Goal: Transaction & Acquisition: Purchase product/service

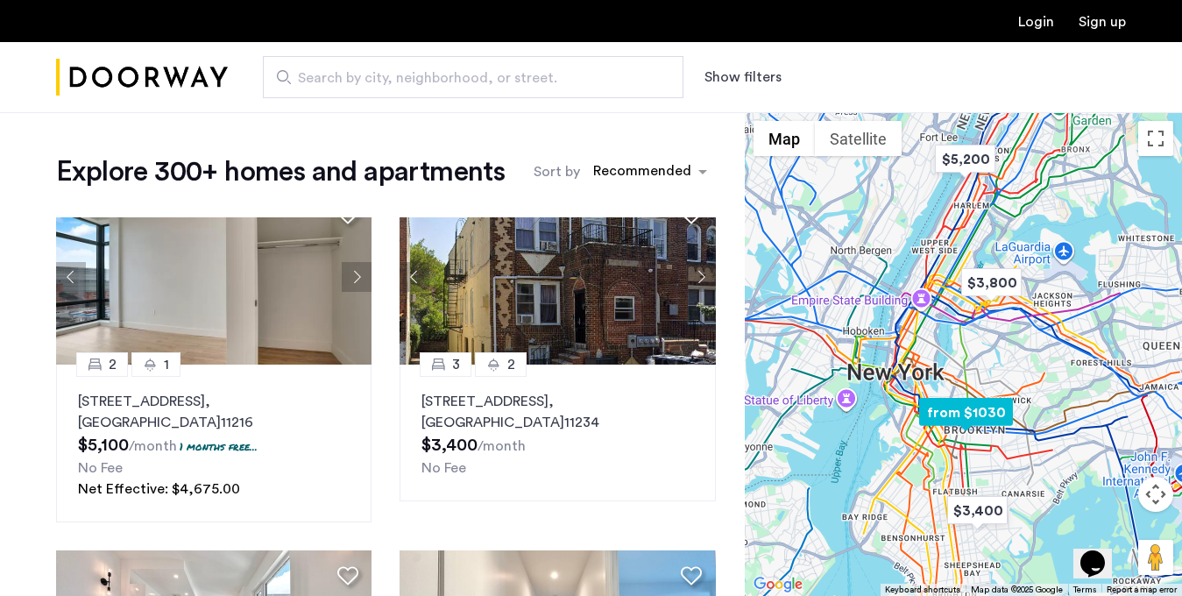
scroll to position [1120, 0]
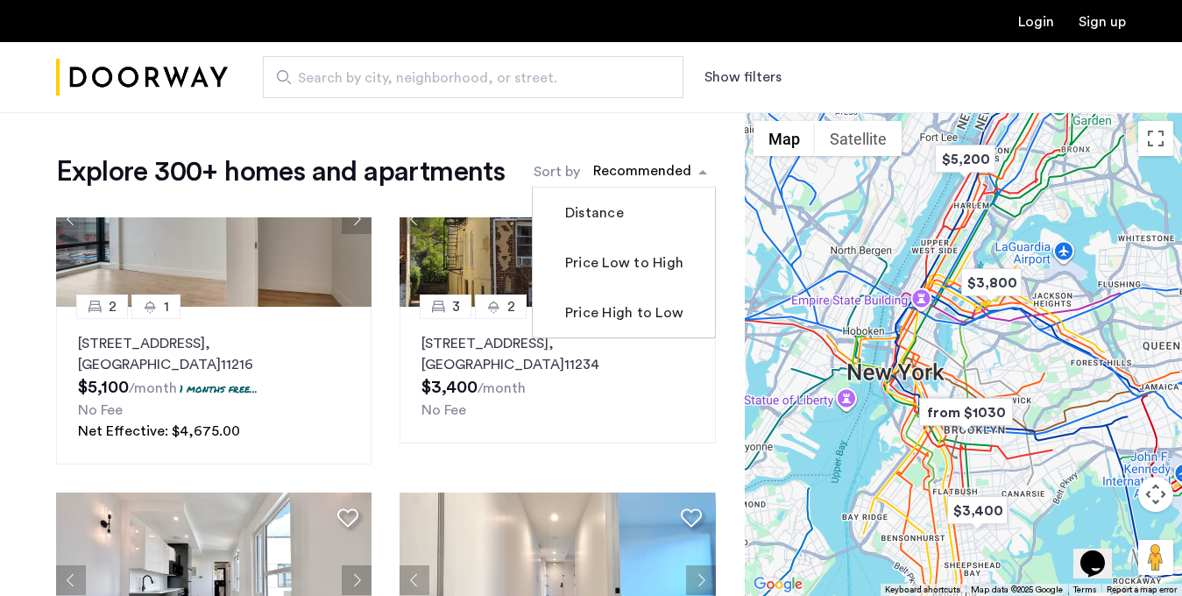
click at [700, 165] on span "sort-apartment" at bounding box center [705, 171] width 22 height 21
click at [655, 260] on label "Price Low to High" at bounding box center [623, 262] width 122 height 21
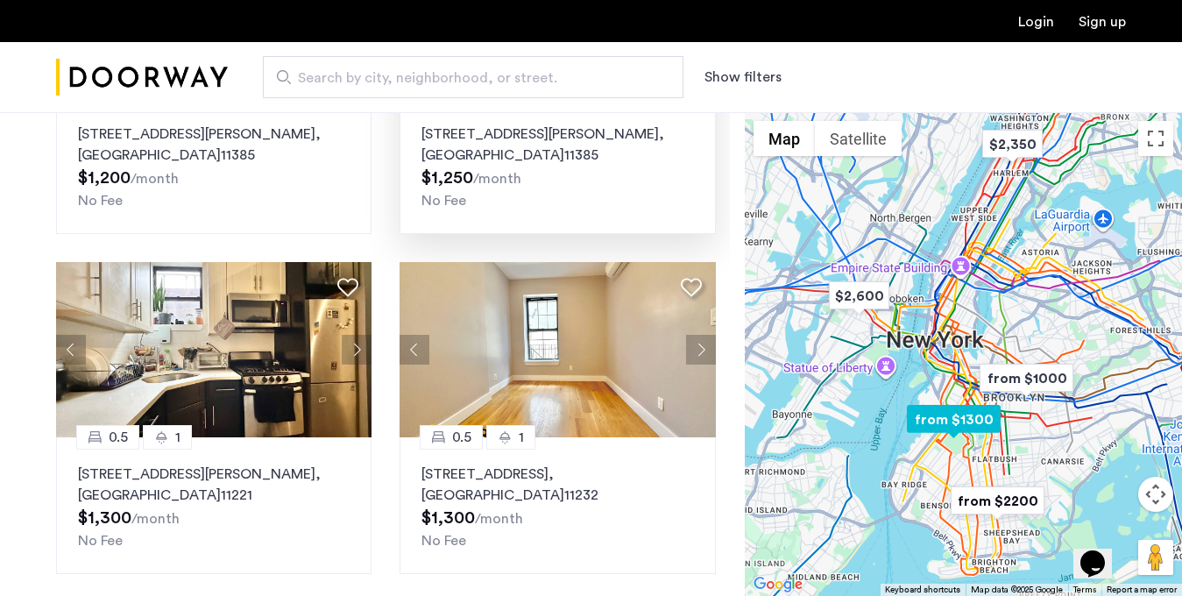
scroll to position [284, 0]
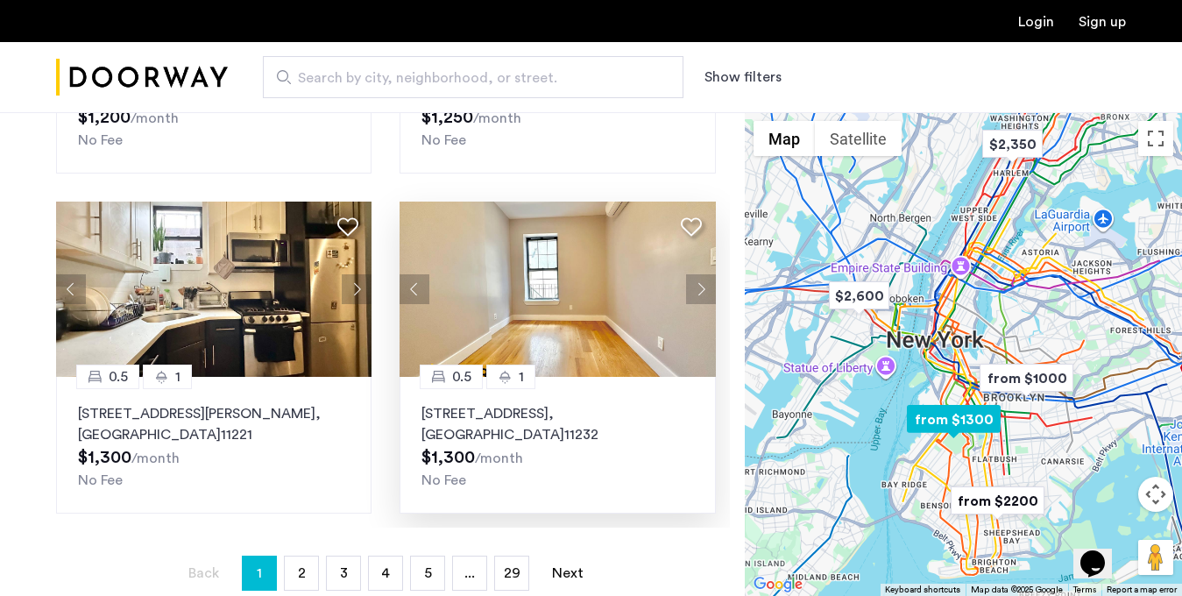
click at [476, 433] on p "[STREET_ADDRESS]" at bounding box center [558, 424] width 272 height 42
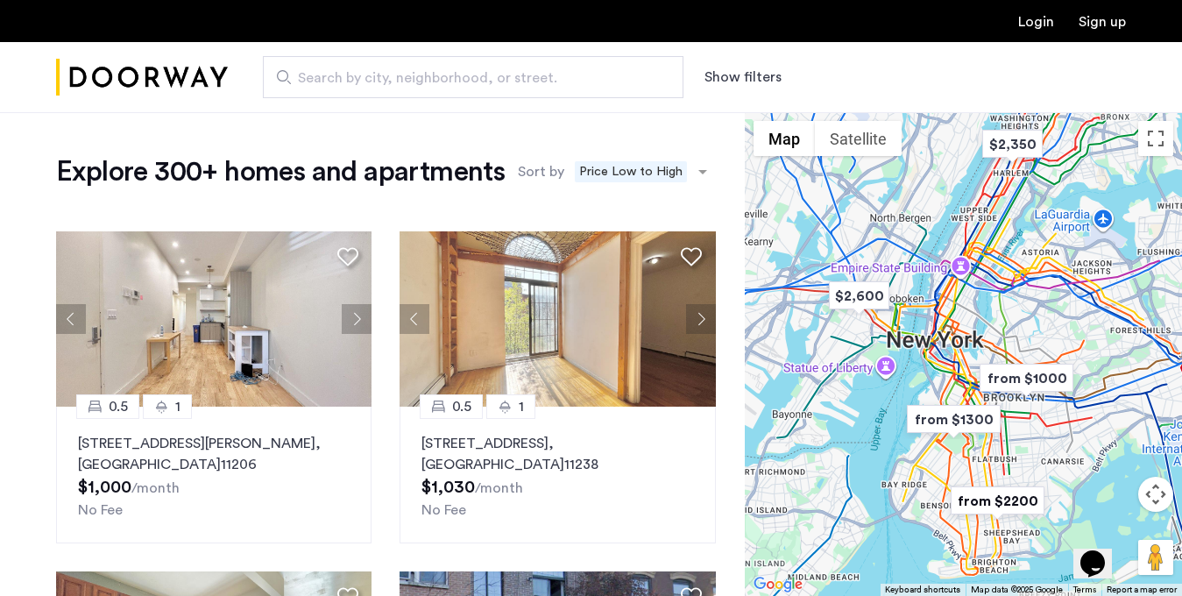
scroll to position [583, 0]
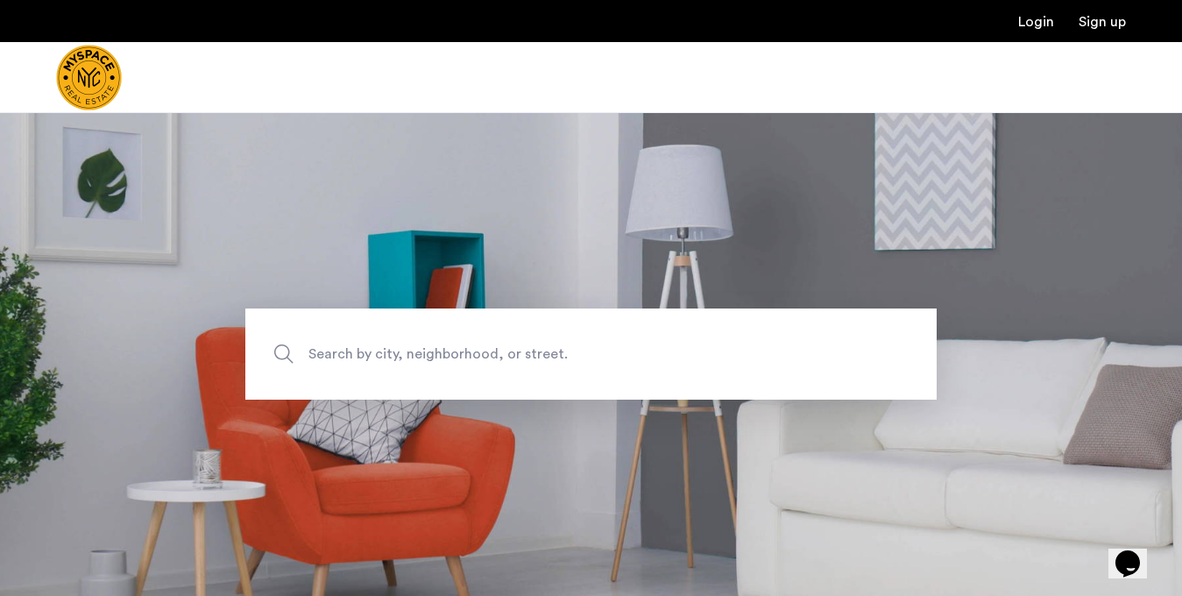
click at [327, 352] on span "Search by city, neighborhood, or street." at bounding box center [550, 355] width 484 height 24
click at [327, 352] on input "Search by city, neighborhood, or street." at bounding box center [590, 353] width 691 height 91
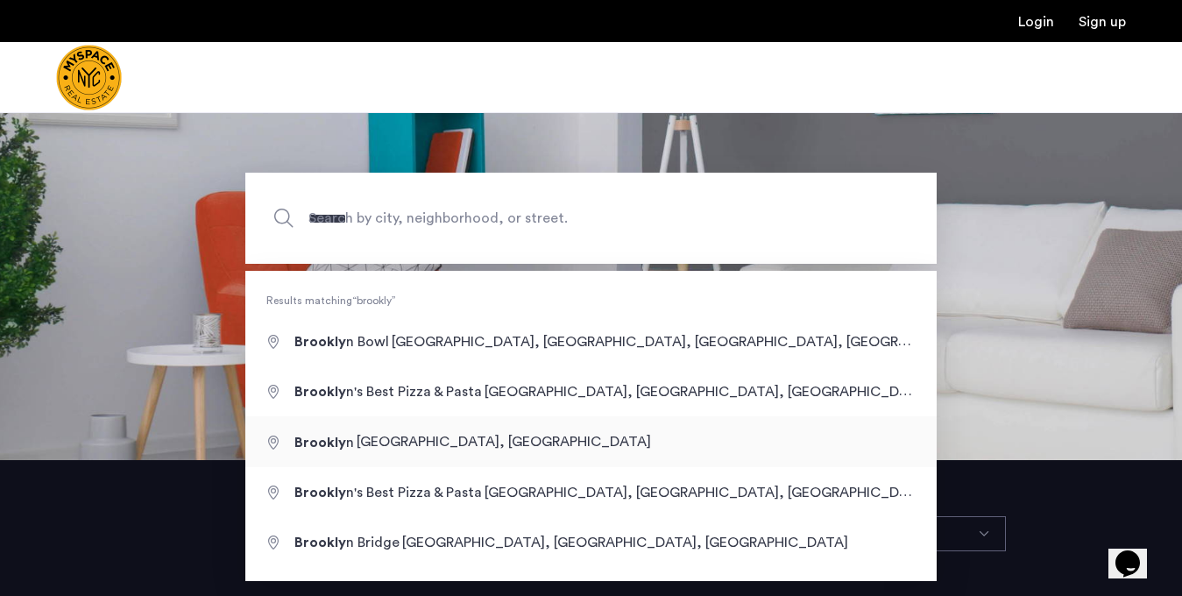
type input "**********"
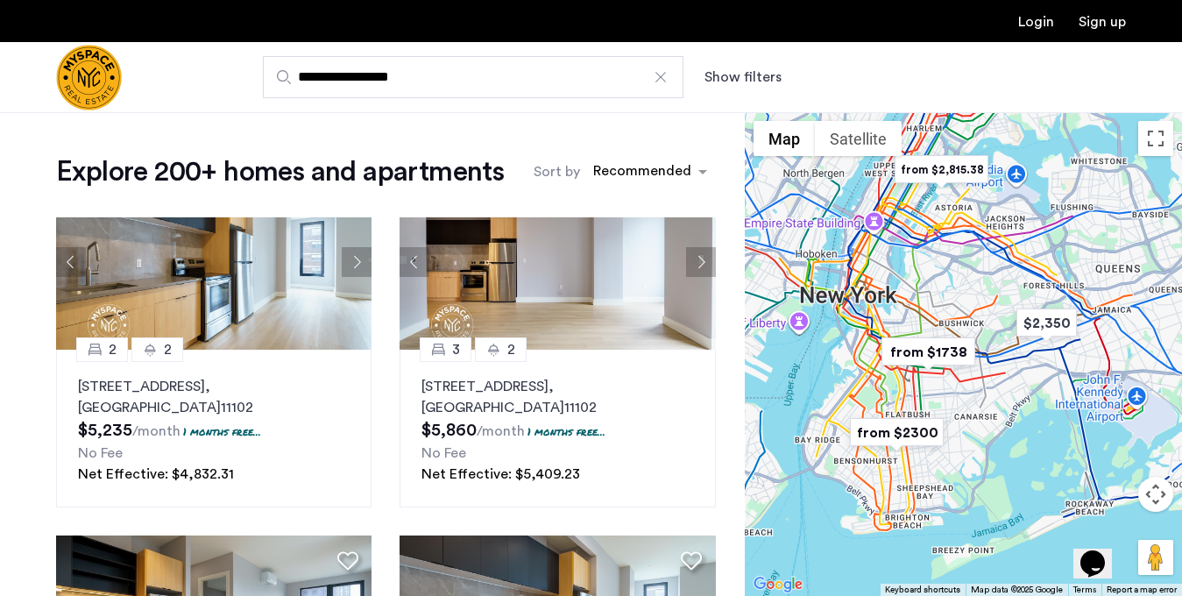
scroll to position [552, 0]
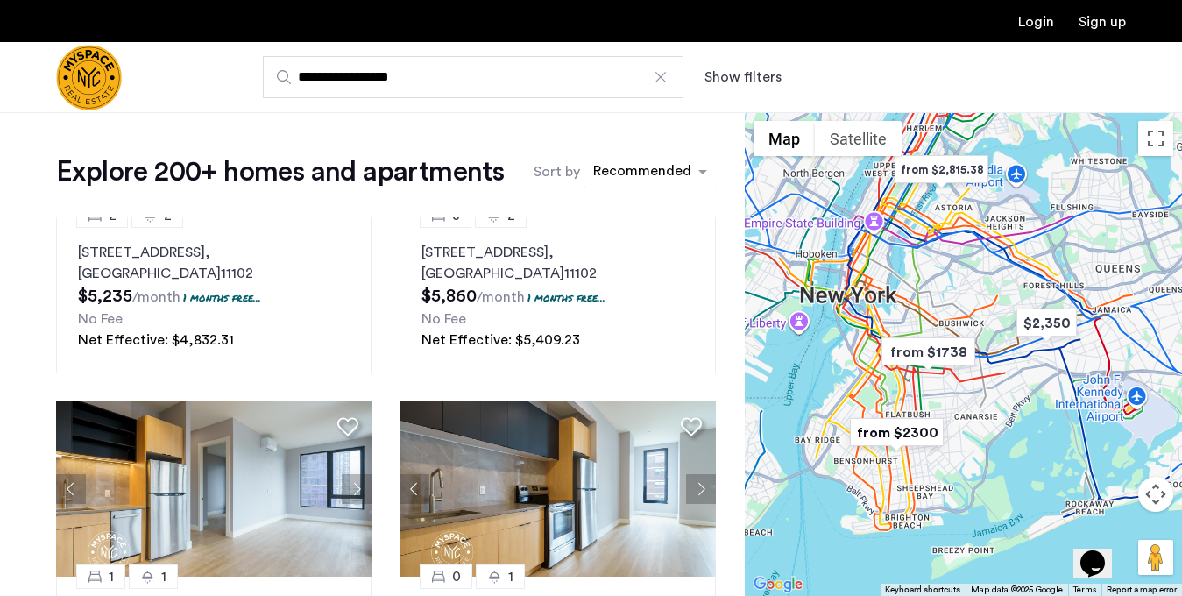
click at [649, 174] on div "sort-apartment" at bounding box center [642, 174] width 103 height 24
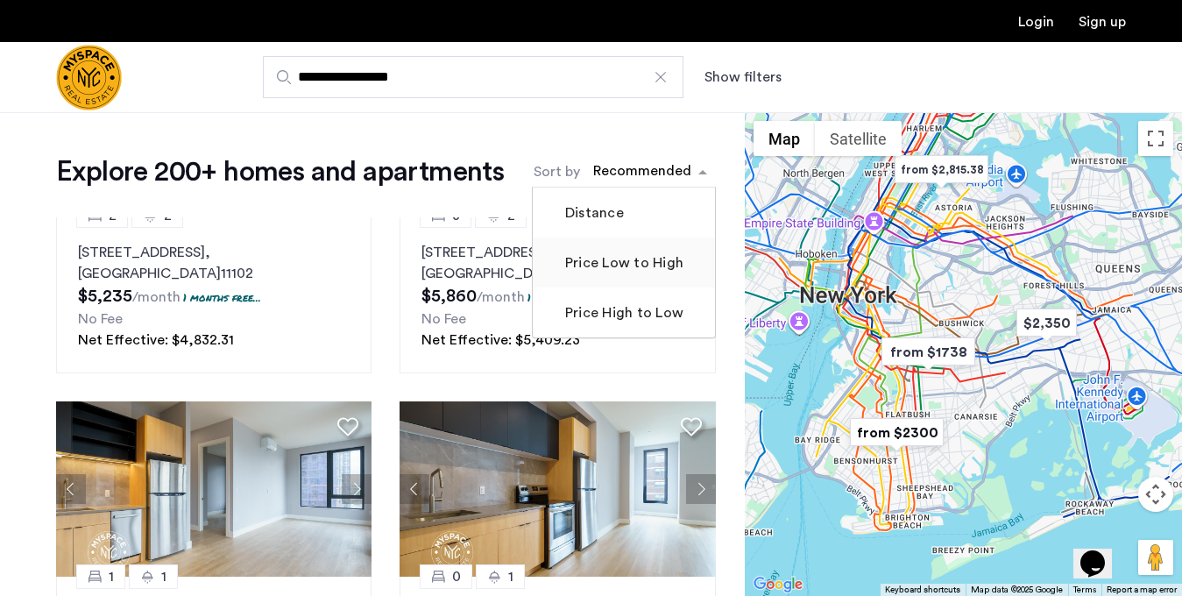
click at [649, 259] on label "Price Low to High" at bounding box center [623, 262] width 122 height 21
